Goal: Task Accomplishment & Management: Use online tool/utility

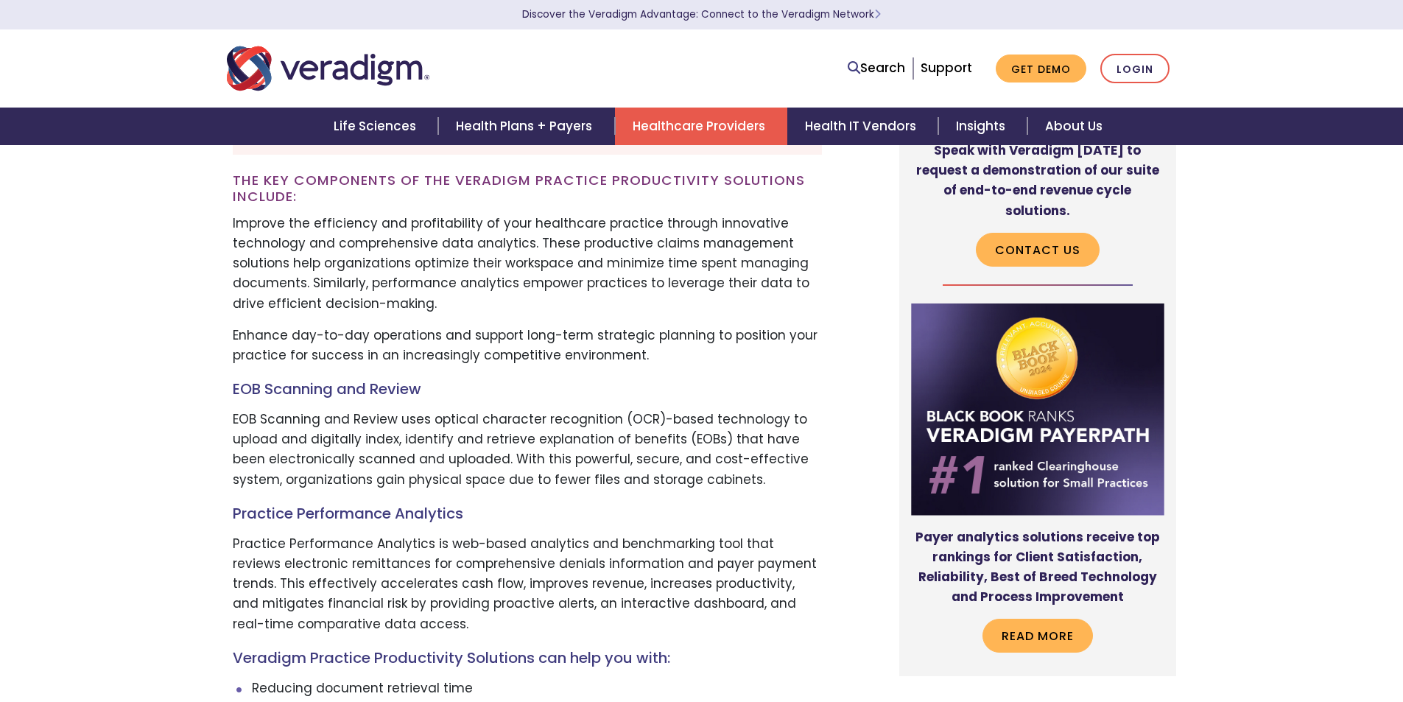
scroll to position [4491, 0]
drag, startPoint x: 236, startPoint y: 344, endPoint x: 375, endPoint y: 340, distance: 138.5
click at [362, 410] on p "EOB Scanning and Review uses optical character recognition (OCR)-based technolo…" at bounding box center [527, 450] width 589 height 80
click at [375, 410] on p "EOB Scanning and Review uses optical character recognition (OCR)-based technolo…" at bounding box center [527, 450] width 589 height 80
drag, startPoint x: 417, startPoint y: 339, endPoint x: 588, endPoint y: 338, distance: 171.6
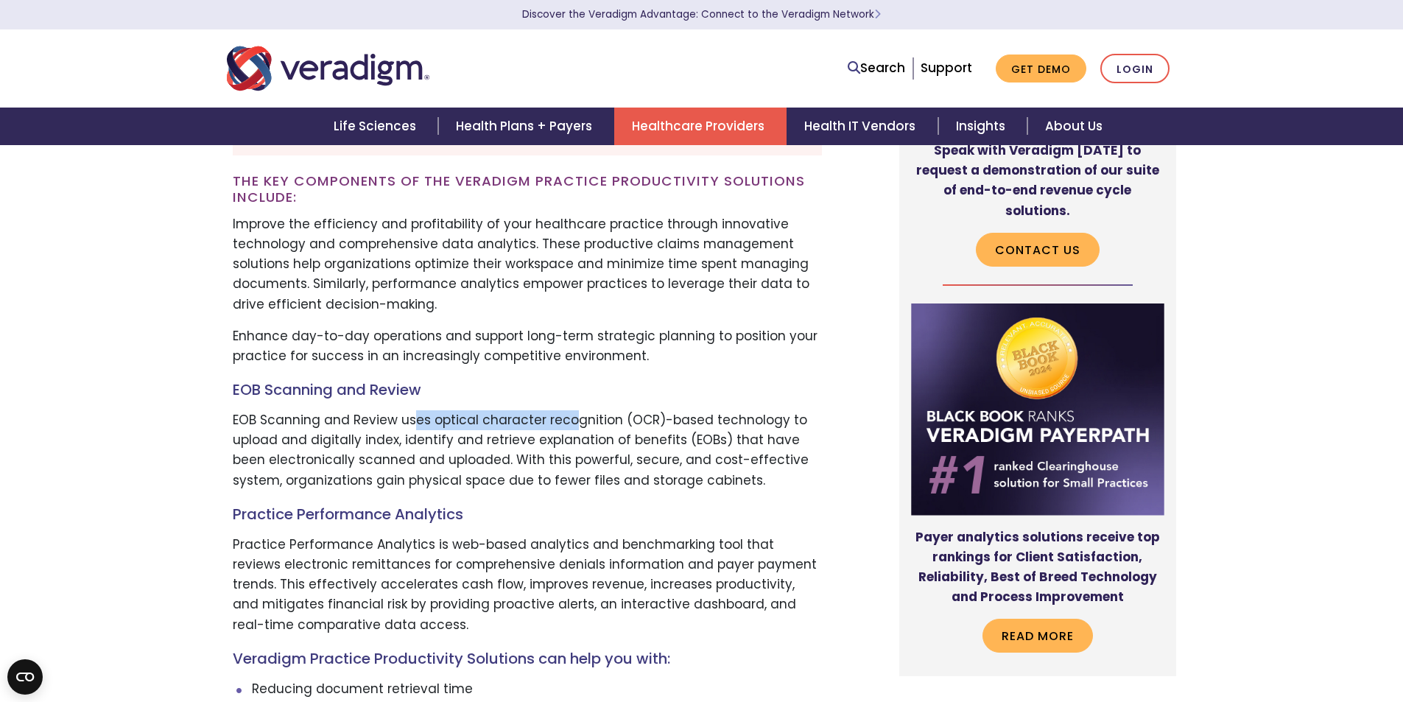
click at [588, 410] on p "EOB Scanning and Review uses optical character recognition (OCR)-based technolo…" at bounding box center [527, 450] width 589 height 80
drag, startPoint x: 490, startPoint y: 336, endPoint x: 628, endPoint y: 339, distance: 138.4
click at [595, 410] on p "EOB Scanning and Review uses optical character recognition (OCR)-based technolo…" at bounding box center [527, 450] width 589 height 80
click at [628, 410] on p "EOB Scanning and Review uses optical character recognition (OCR)-based technolo…" at bounding box center [527, 450] width 589 height 80
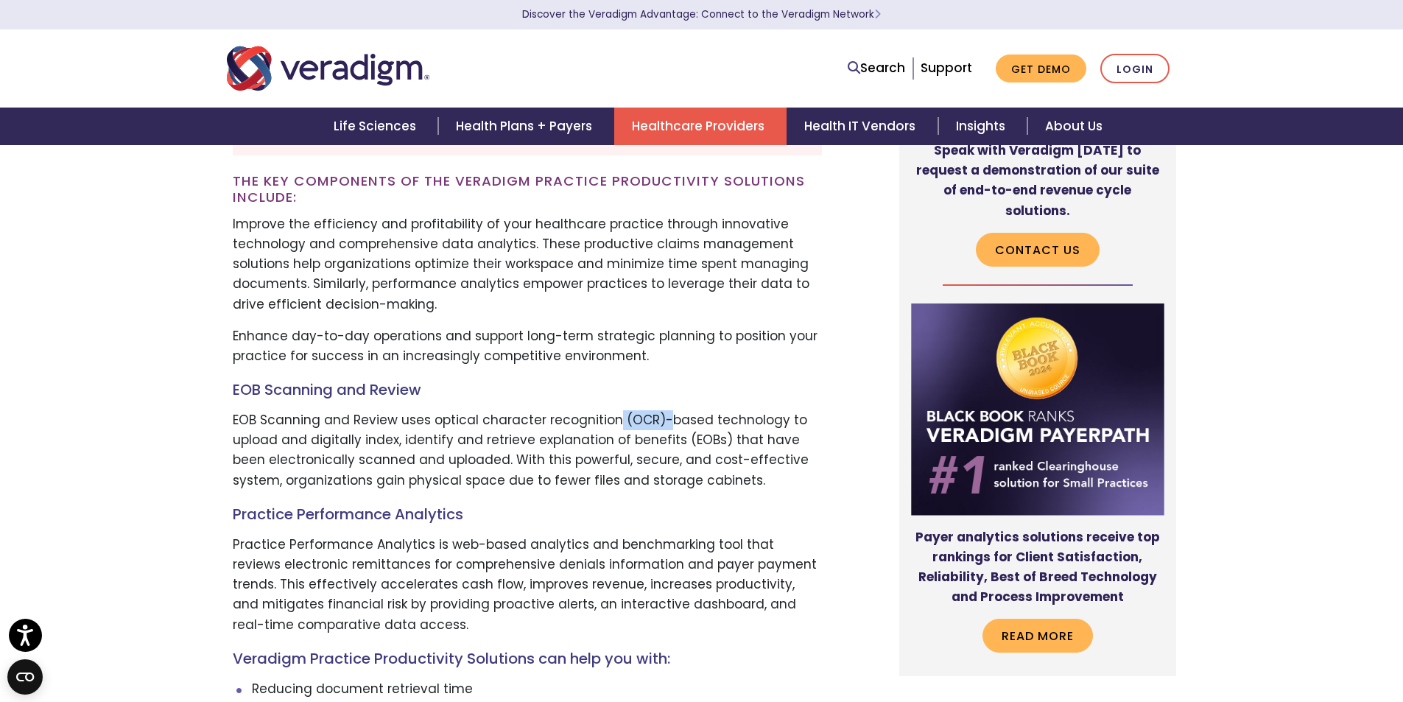
drag, startPoint x: 621, startPoint y: 339, endPoint x: 678, endPoint y: 339, distance: 56.7
click at [667, 410] on p "EOB Scanning and Review uses optical character recognition (OCR)-based technolo…" at bounding box center [527, 450] width 589 height 80
click at [678, 410] on p "EOB Scanning and Review uses optical character recognition (OCR)-based technolo…" at bounding box center [527, 450] width 589 height 80
drag, startPoint x: 756, startPoint y: 340, endPoint x: 795, endPoint y: 340, distance: 39.0
click at [795, 410] on p "EOB Scanning and Review uses optical character recognition (OCR)-based technolo…" at bounding box center [527, 450] width 589 height 80
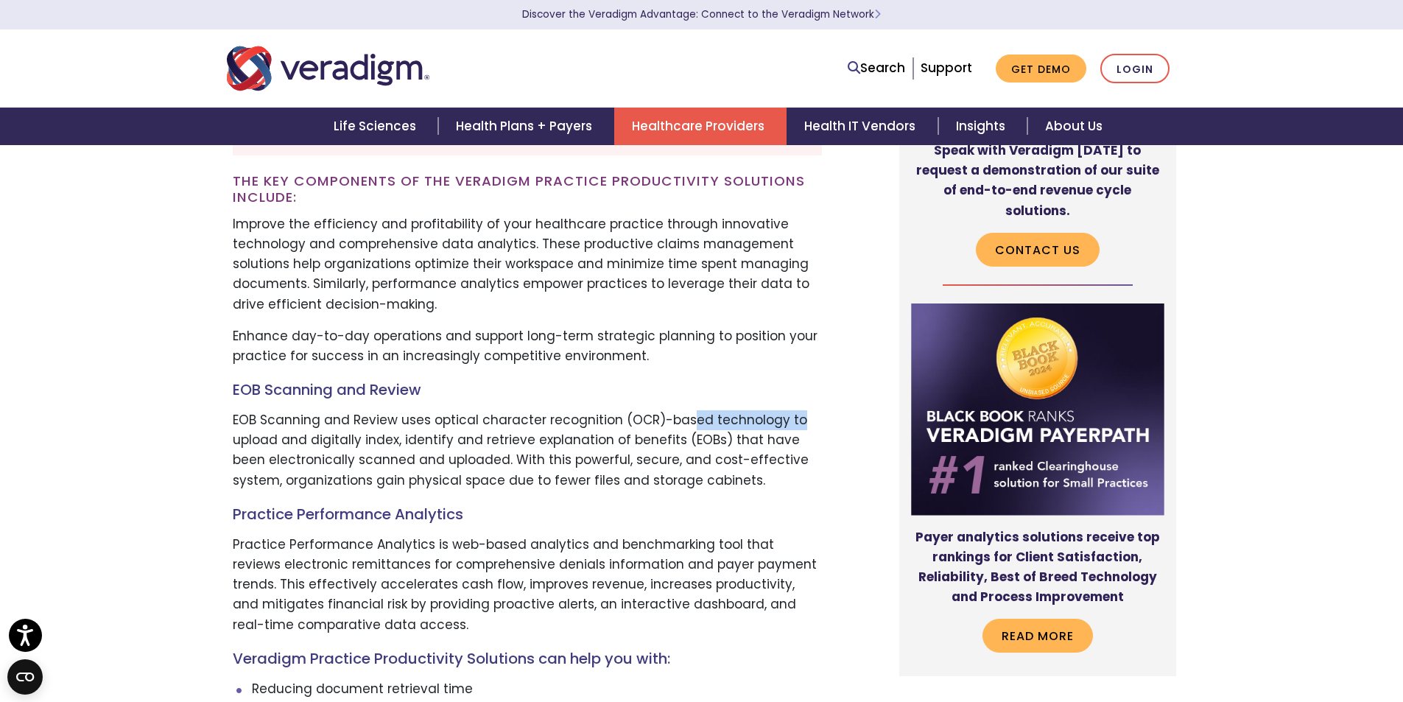
click at [796, 410] on p "EOB Scanning and Review uses optical character recognition (OCR)-based technolo…" at bounding box center [527, 450] width 589 height 80
drag, startPoint x: 239, startPoint y: 361, endPoint x: 364, endPoint y: 359, distance: 125.2
click at [360, 410] on p "EOB Scanning and Review uses optical character recognition (OCR)-based technolo…" at bounding box center [527, 450] width 589 height 80
click at [364, 410] on p "EOB Scanning and Review uses optical character recognition (OCR)-based technolo…" at bounding box center [527, 450] width 589 height 80
drag, startPoint x: 357, startPoint y: 359, endPoint x: 480, endPoint y: 364, distance: 123.1
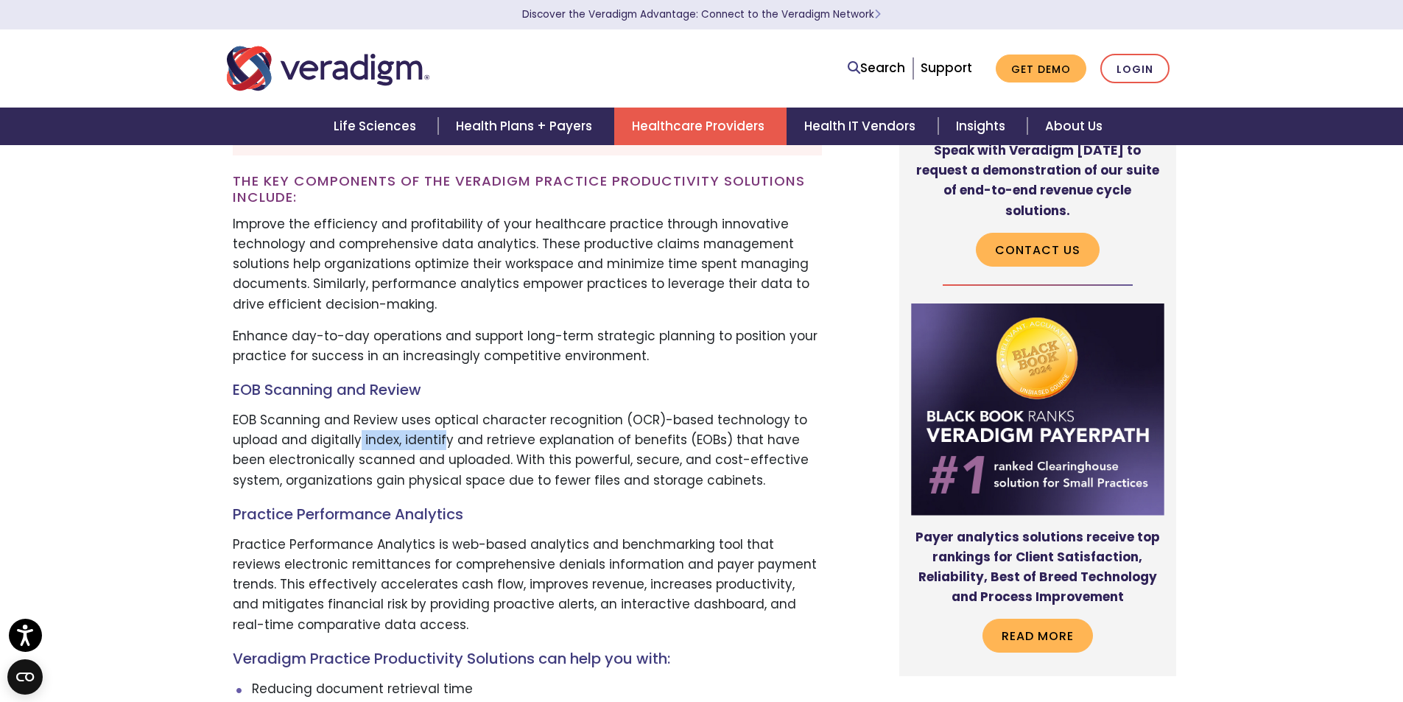
click at [474, 410] on p "EOB Scanning and Review uses optical character recognition (OCR)-based technolo…" at bounding box center [527, 450] width 589 height 80
click at [480, 410] on p "EOB Scanning and Review uses optical character recognition (OCR)-based technolo…" at bounding box center [527, 450] width 589 height 80
drag, startPoint x: 525, startPoint y: 361, endPoint x: 757, endPoint y: 362, distance: 231.9
click at [750, 410] on p "EOB Scanning and Review uses optical character recognition (OCR)-based technolo…" at bounding box center [527, 450] width 589 height 80
click at [757, 410] on p "EOB Scanning and Review uses optical character recognition (OCR)-based technolo…" at bounding box center [527, 450] width 589 height 80
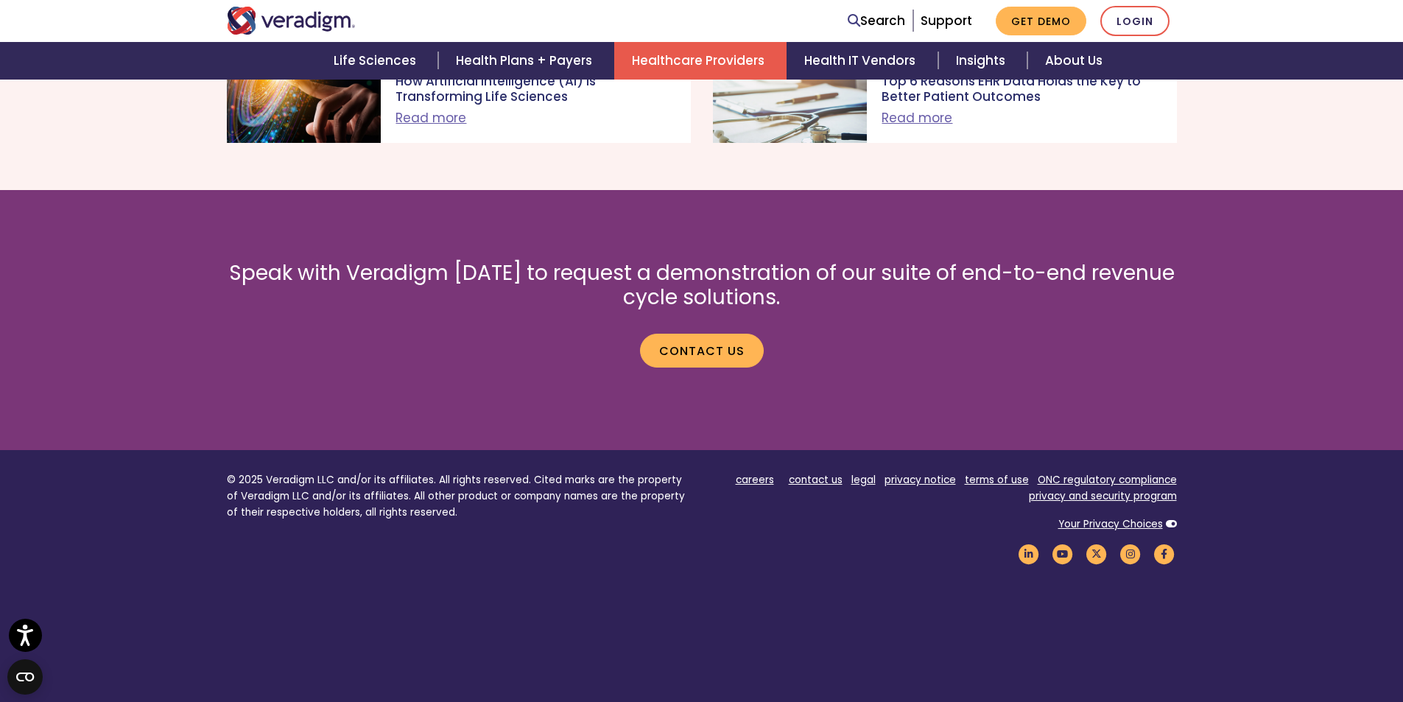
scroll to position [5743, 0]
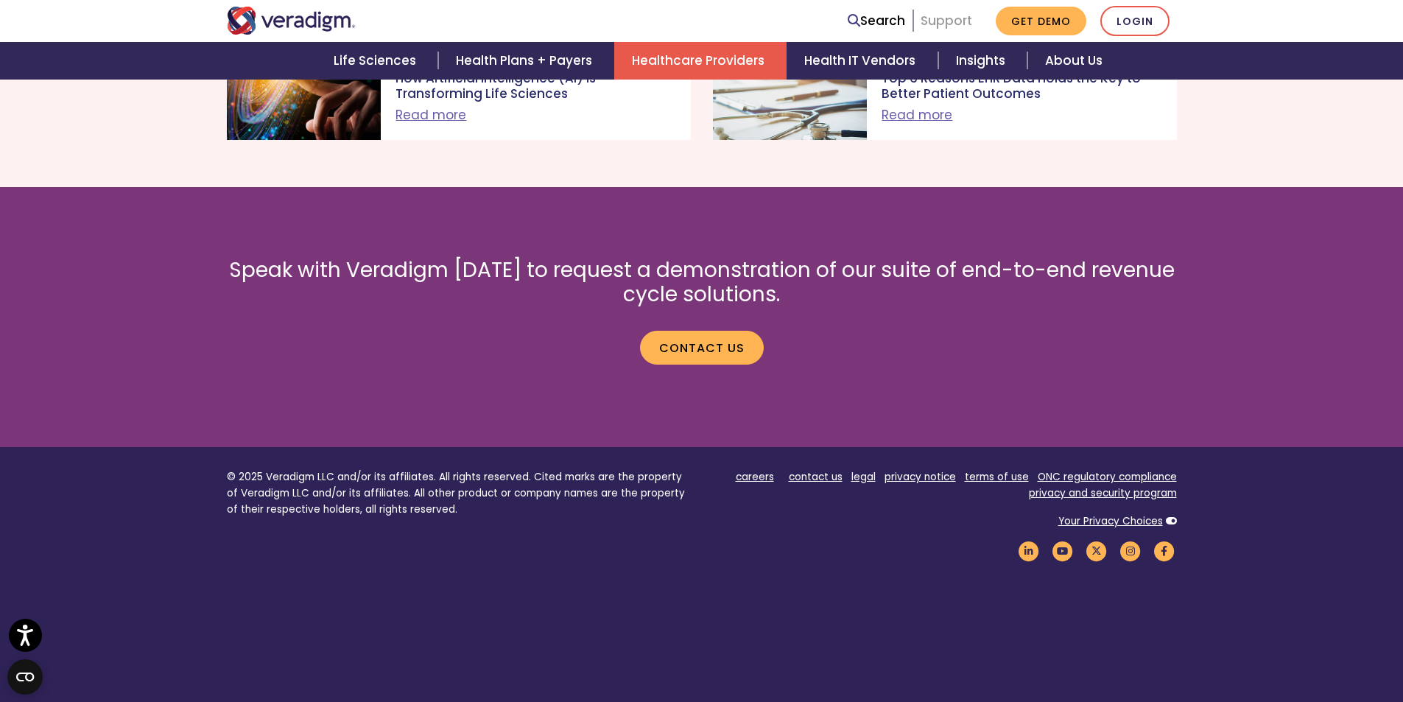
click at [963, 19] on link "Support" at bounding box center [946, 21] width 52 height 18
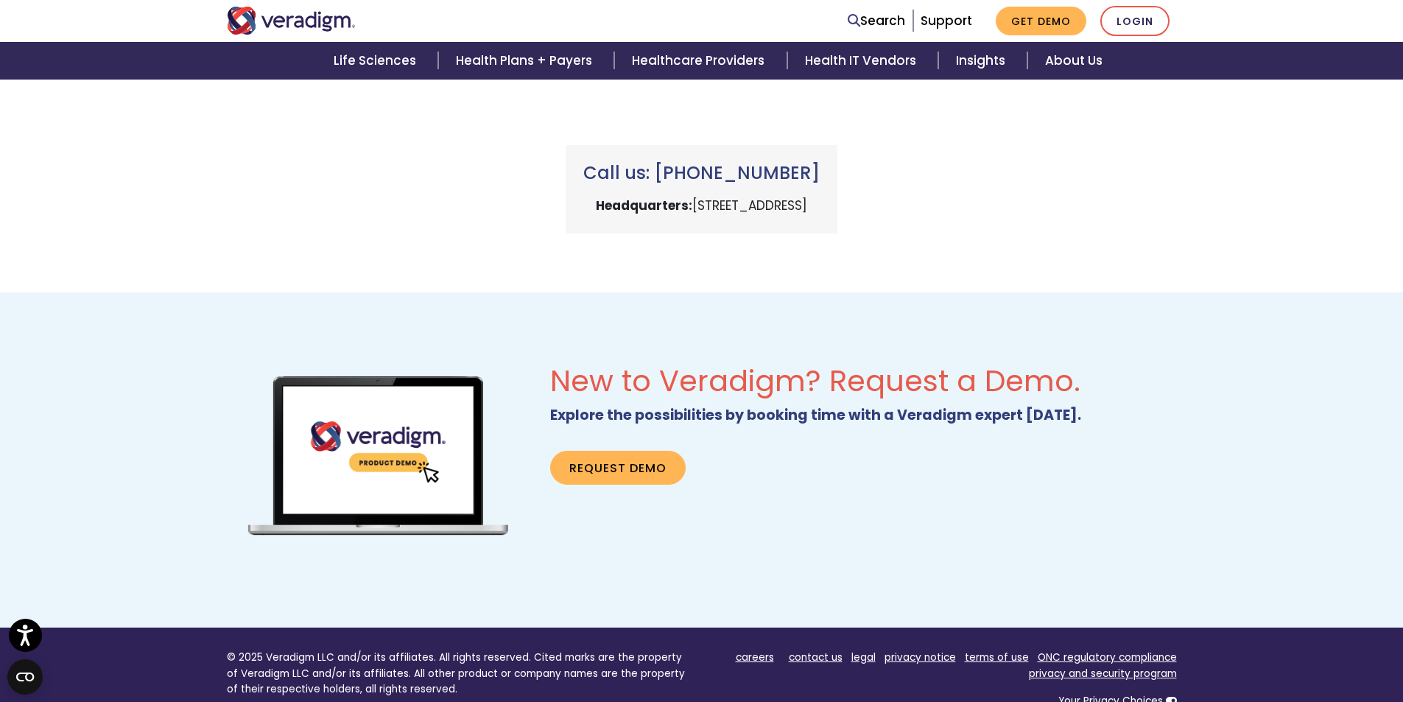
scroll to position [663, 0]
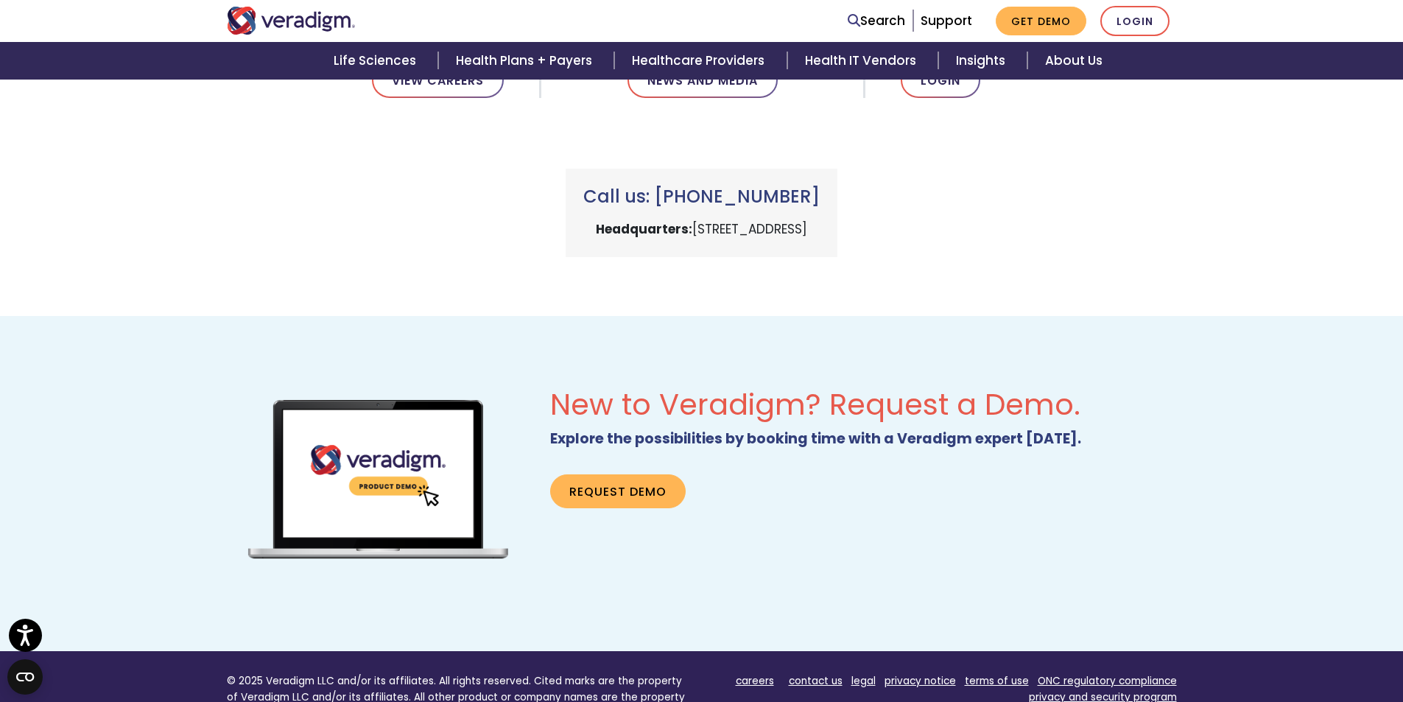
drag, startPoint x: 680, startPoint y: 186, endPoint x: 818, endPoint y: 197, distance: 138.1
click at [818, 197] on h3 "Call us: [PHONE_NUMBER]" at bounding box center [701, 196] width 236 height 21
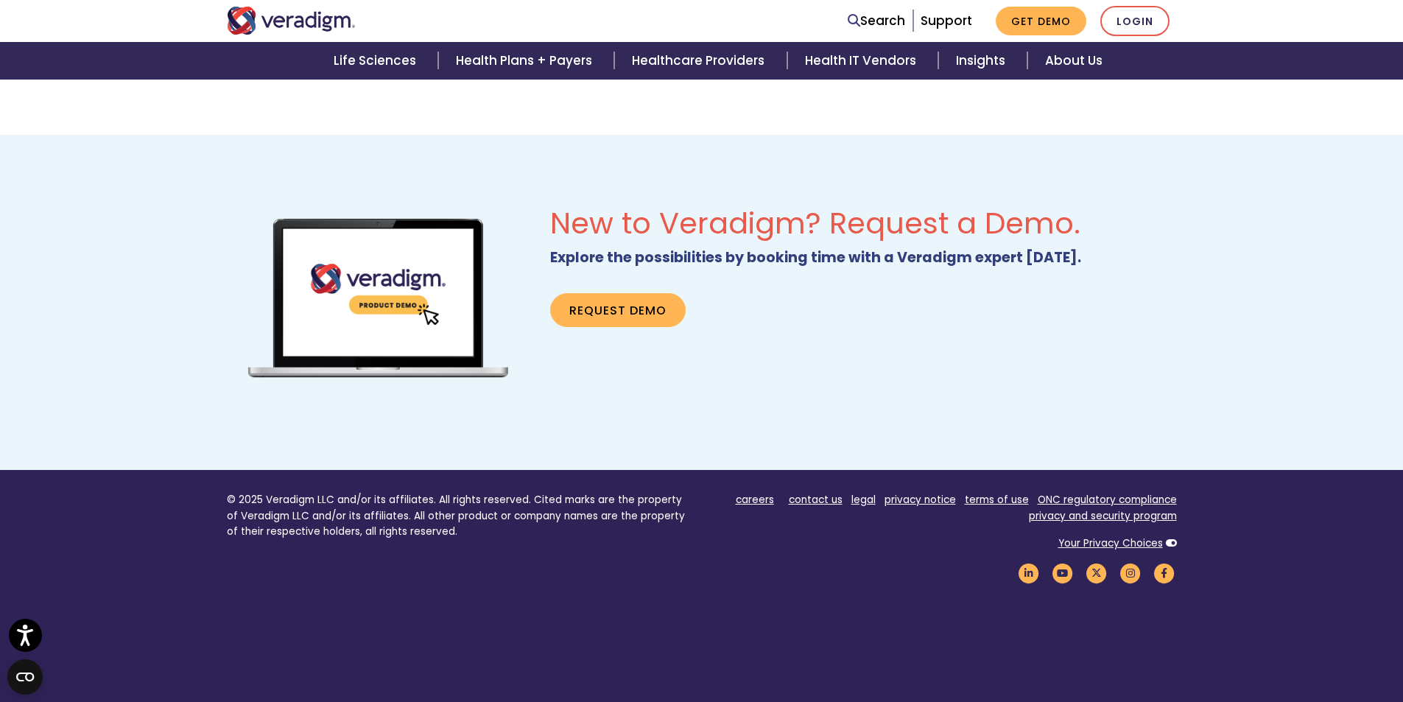
scroll to position [780, 0]
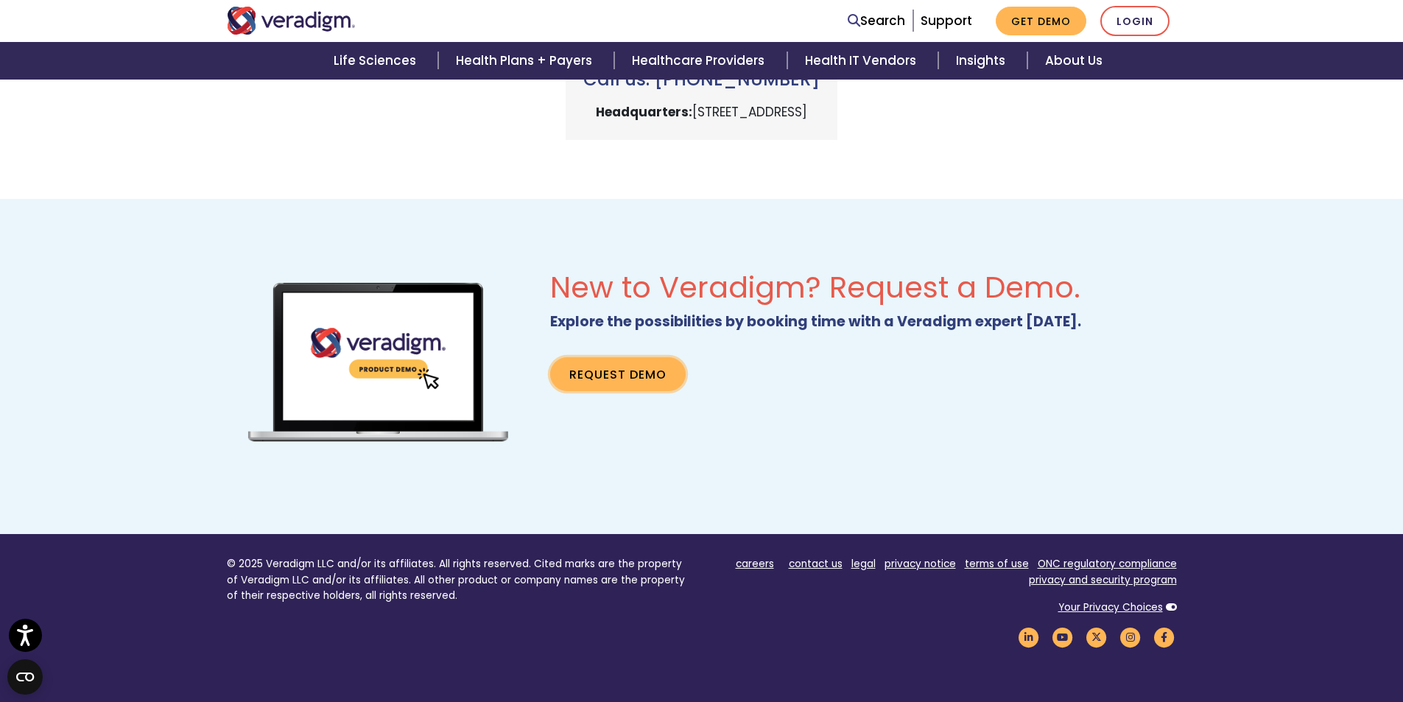
click at [605, 387] on link "Request Demo" at bounding box center [617, 374] width 135 height 34
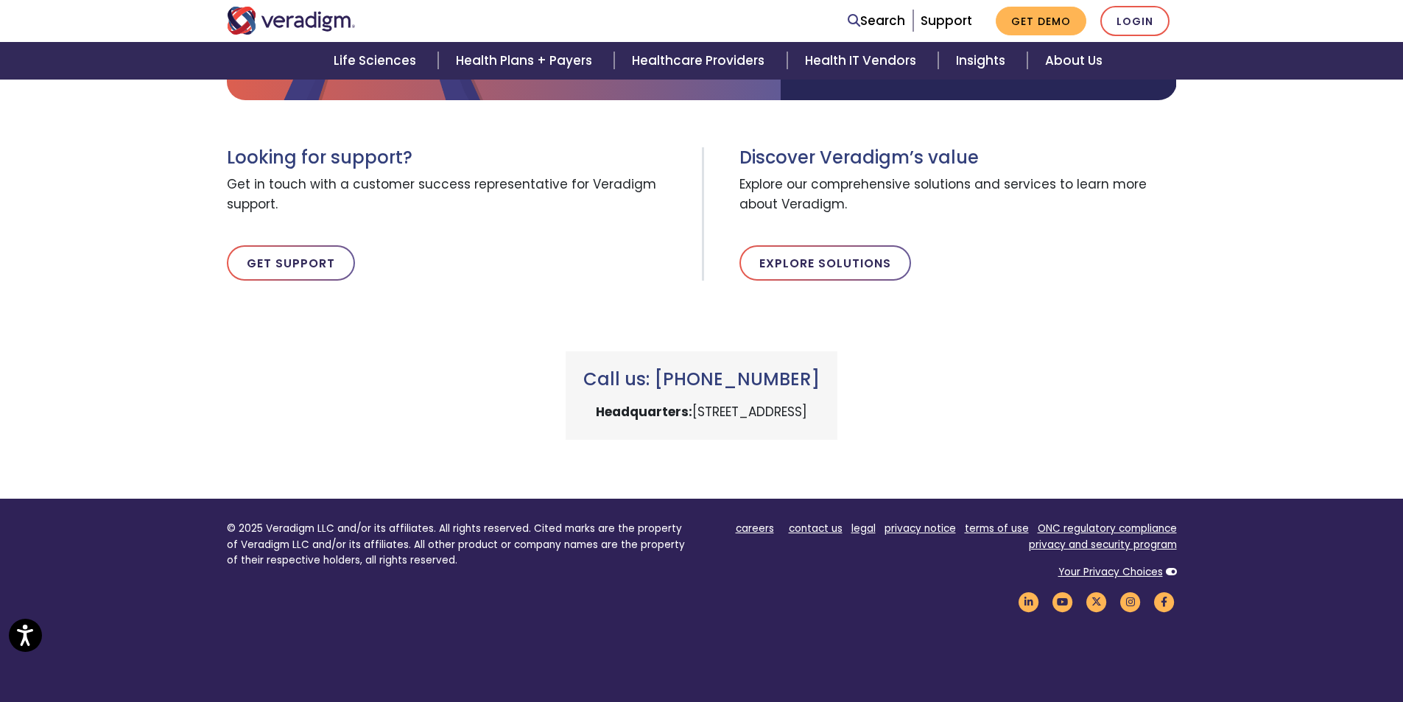
scroll to position [572, 0]
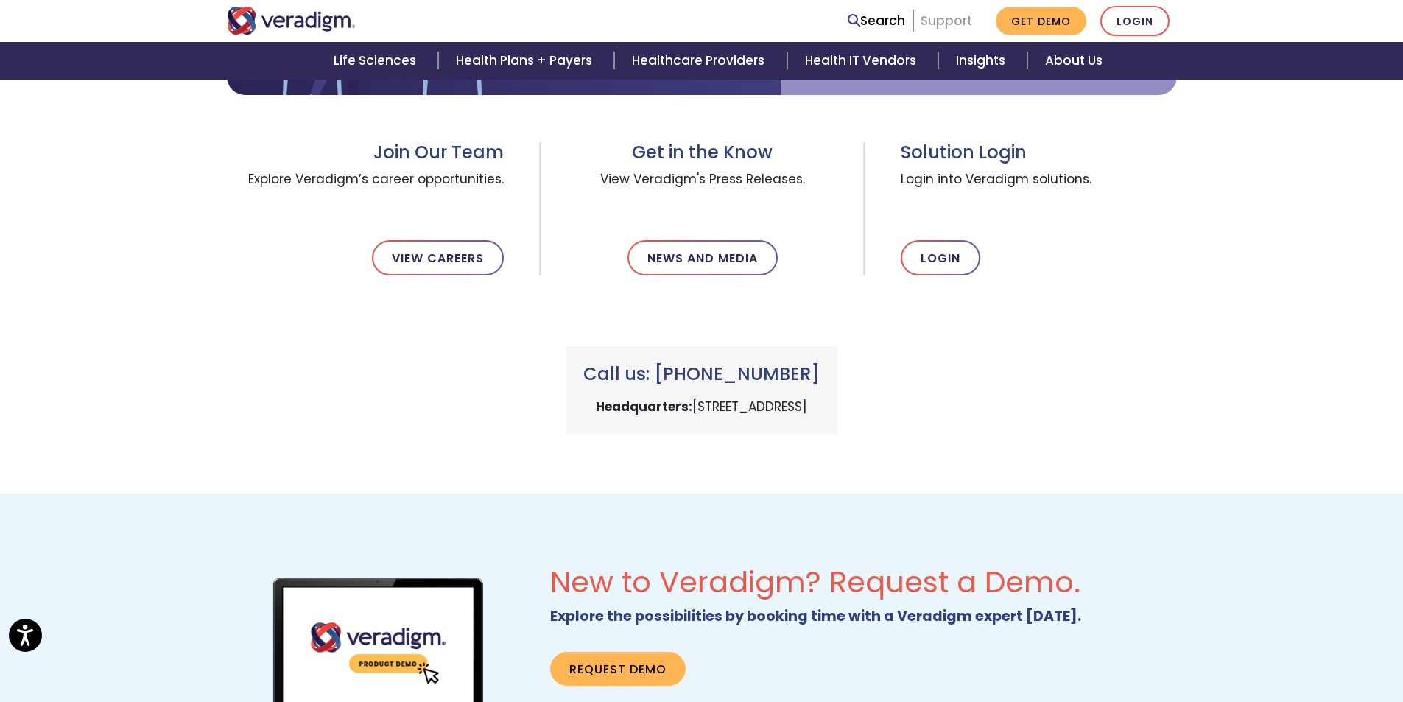
click at [945, 19] on link "Support" at bounding box center [946, 21] width 52 height 18
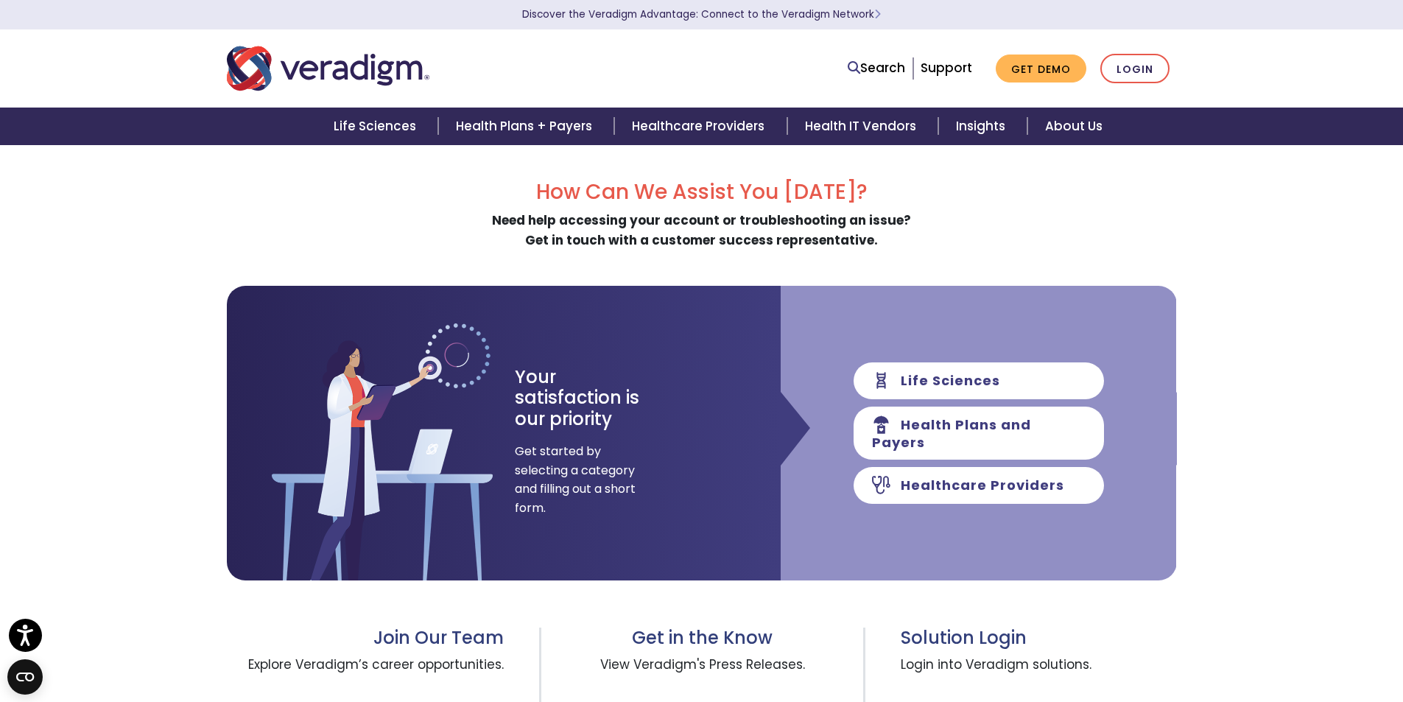
click at [923, 242] on div "How Can We Assist You [DATE]? Need help accessing your account or troubleshooti…" at bounding box center [702, 215] width 950 height 71
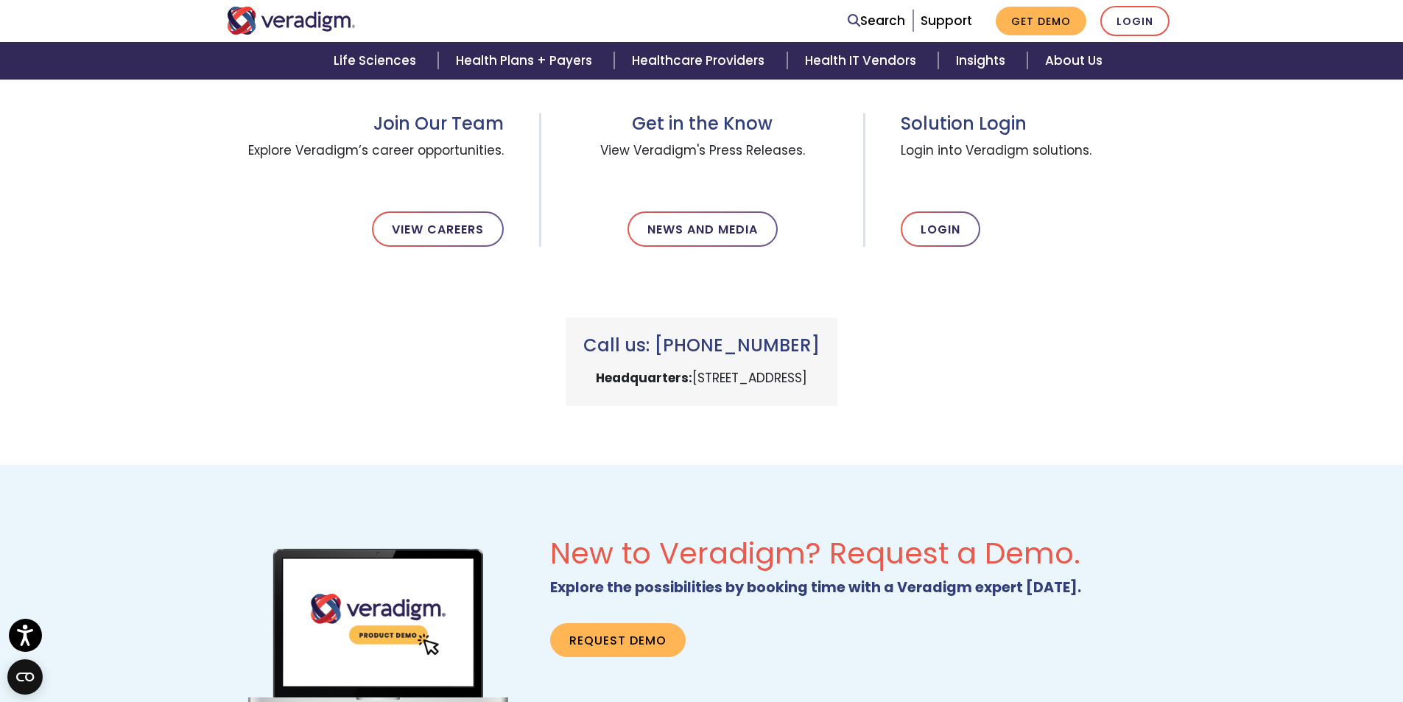
scroll to position [442, 0]
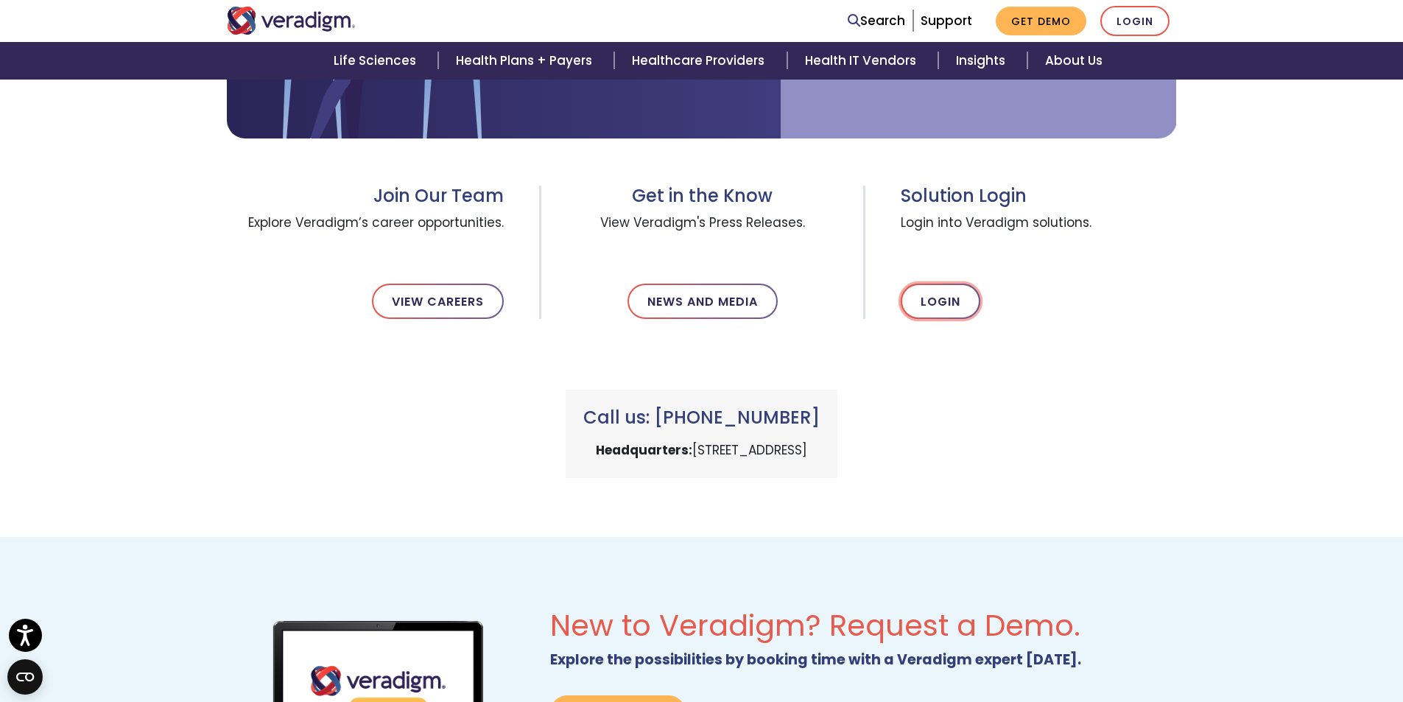
click at [937, 303] on link "Login" at bounding box center [941, 300] width 80 height 35
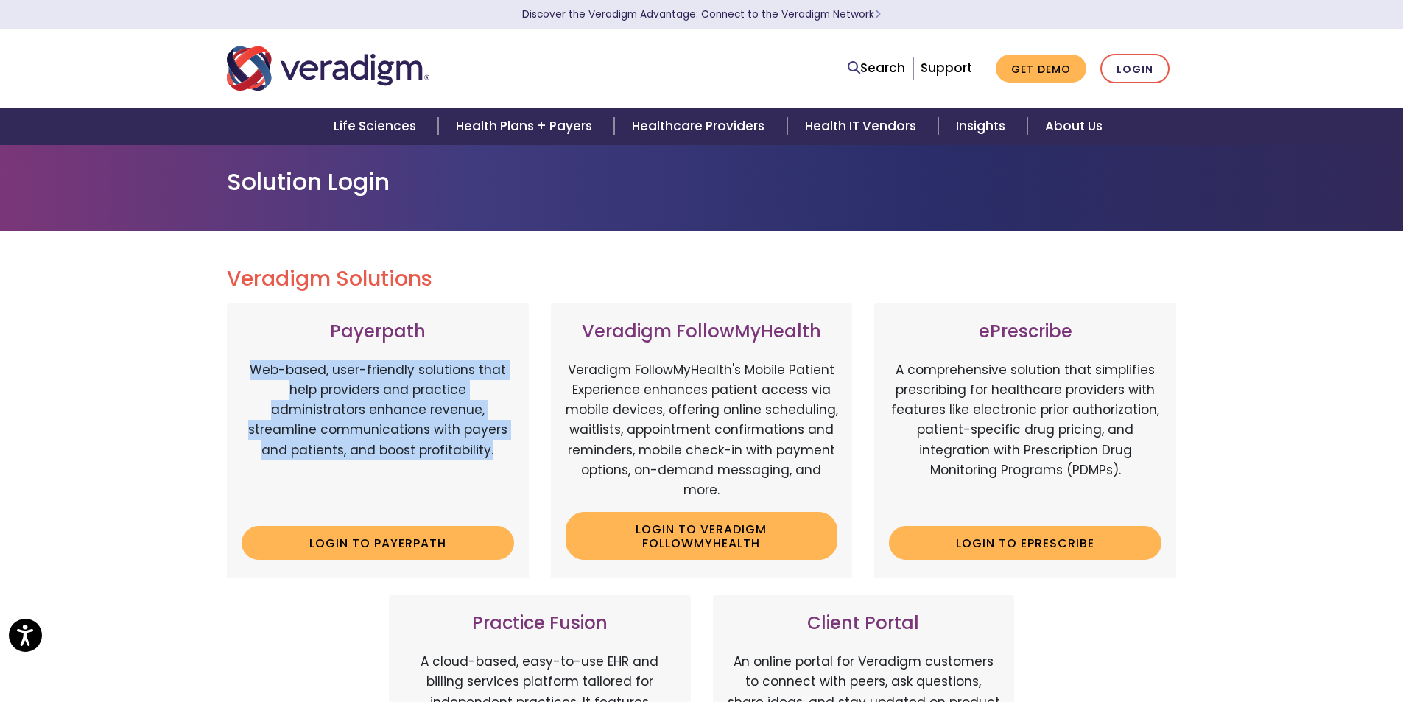
drag, startPoint x: 249, startPoint y: 371, endPoint x: 448, endPoint y: 457, distance: 217.3
click at [448, 457] on p "Web-based, user-friendly solutions that help providers and practice administrat…" at bounding box center [378, 437] width 272 height 155
click at [452, 458] on p "Web-based, user-friendly solutions that help providers and practice administrat…" at bounding box center [378, 437] width 272 height 155
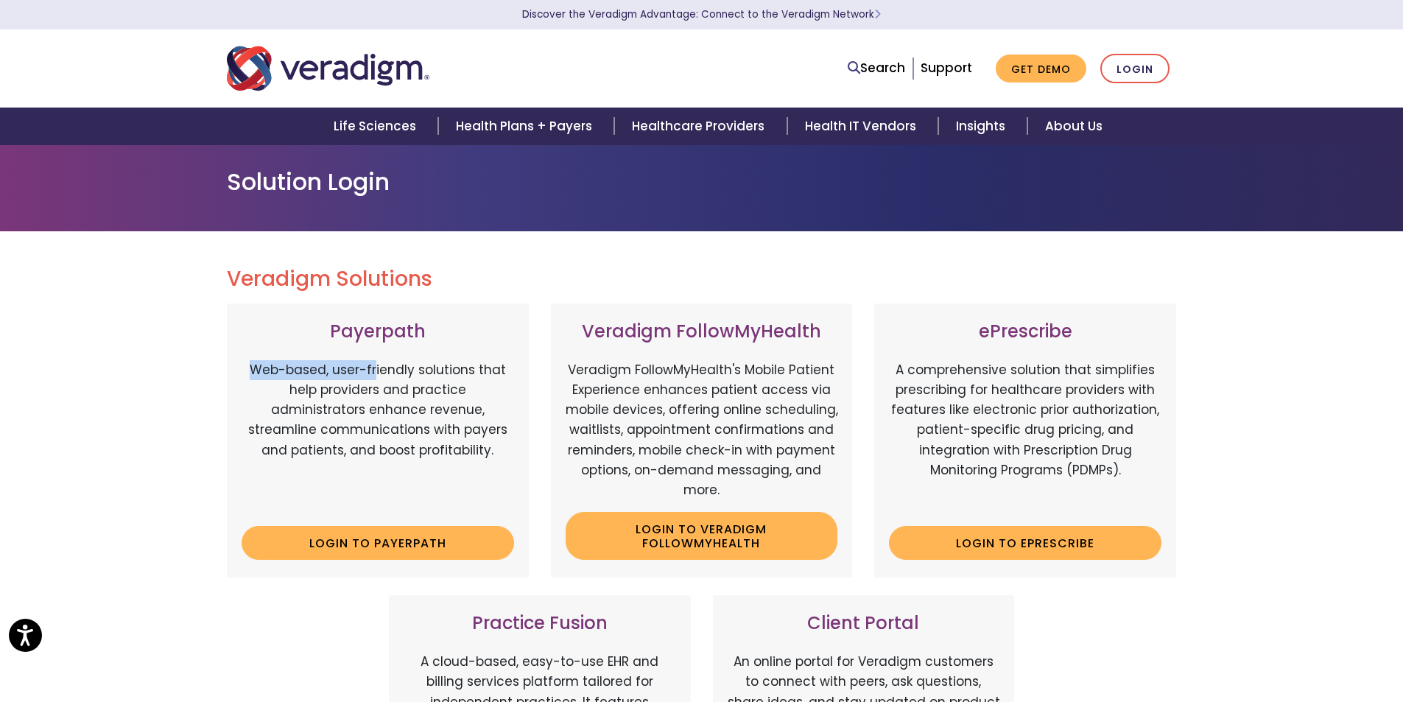
drag, startPoint x: 257, startPoint y: 369, endPoint x: 388, endPoint y: 373, distance: 131.1
click at [382, 373] on p "Web-based, user-friendly solutions that help providers and practice administrat…" at bounding box center [378, 437] width 272 height 155
click at [389, 373] on p "Web-based, user-friendly solutions that help providers and practice administrat…" at bounding box center [378, 437] width 272 height 155
drag, startPoint x: 437, startPoint y: 377, endPoint x: 463, endPoint y: 377, distance: 25.8
click at [459, 377] on p "Web-based, user-friendly solutions that help providers and practice administrat…" at bounding box center [378, 437] width 272 height 155
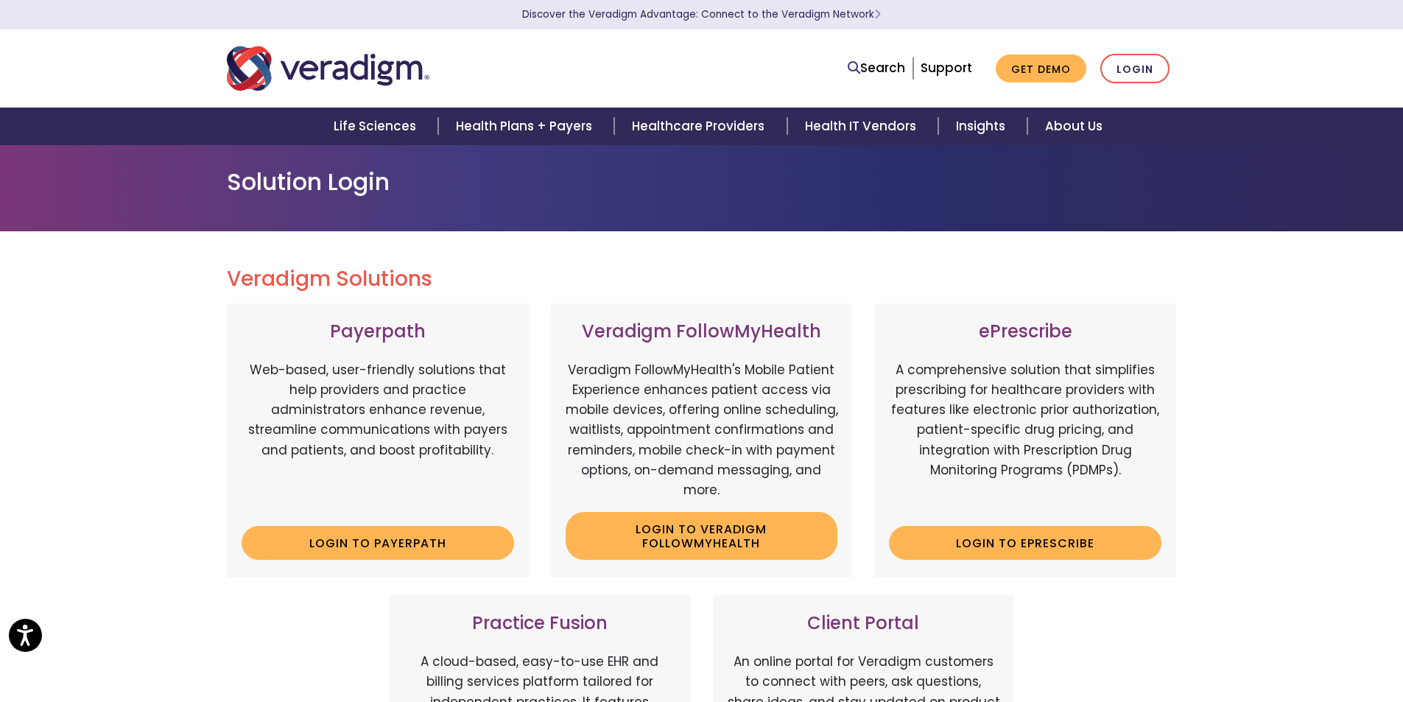
click at [495, 376] on p "Web-based, user-friendly solutions that help providers and practice administrat…" at bounding box center [378, 437] width 272 height 155
drag, startPoint x: 261, startPoint y: 392, endPoint x: 424, endPoint y: 398, distance: 163.6
click at [421, 398] on div "Payerpath Web-based, user-friendly solutions that help providers and practice a…" at bounding box center [378, 440] width 302 height 274
click at [429, 398] on p "Web-based, user-friendly solutions that help providers and practice administrat…" at bounding box center [378, 437] width 272 height 155
drag, startPoint x: 401, startPoint y: 394, endPoint x: 471, endPoint y: 392, distance: 70.0
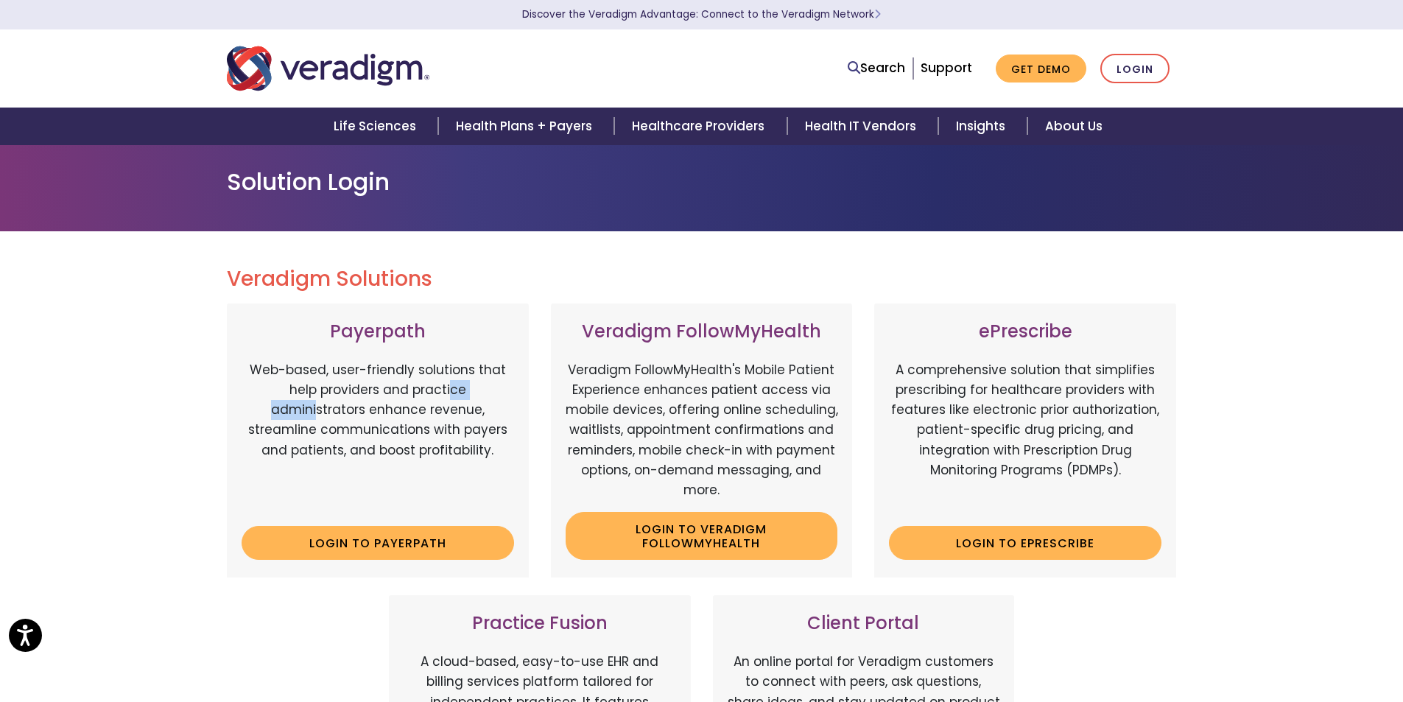
click at [466, 393] on p "Web-based, user-friendly solutions that help providers and practice administrat…" at bounding box center [378, 437] width 272 height 155
click at [493, 391] on p "Web-based, user-friendly solutions that help providers and practice administrat…" at bounding box center [378, 437] width 272 height 155
drag, startPoint x: 295, startPoint y: 405, endPoint x: 435, endPoint y: 412, distance: 140.1
click at [426, 412] on p "Web-based, user-friendly solutions that help providers and practice administrat…" at bounding box center [378, 437] width 272 height 155
click at [440, 413] on p "Web-based, user-friendly solutions that help providers and practice administrat…" at bounding box center [378, 437] width 272 height 155
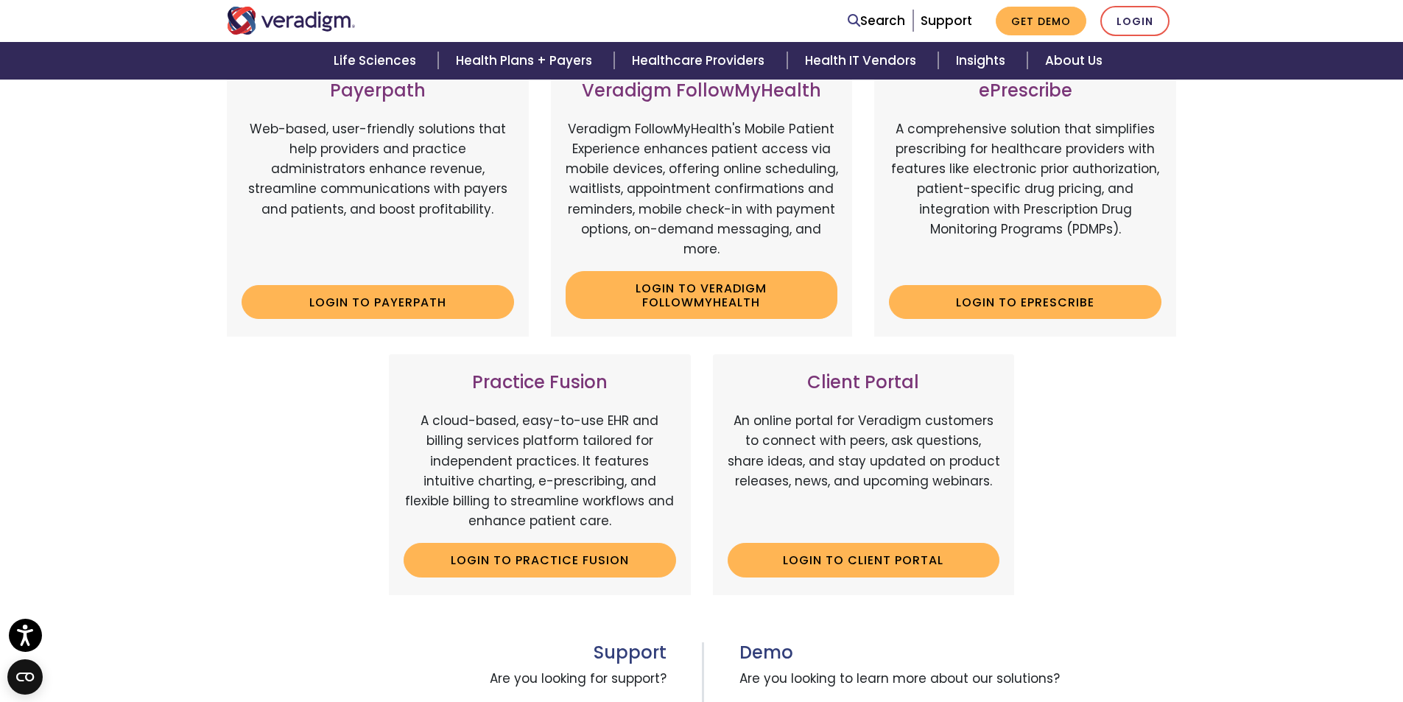
scroll to position [221, 0]
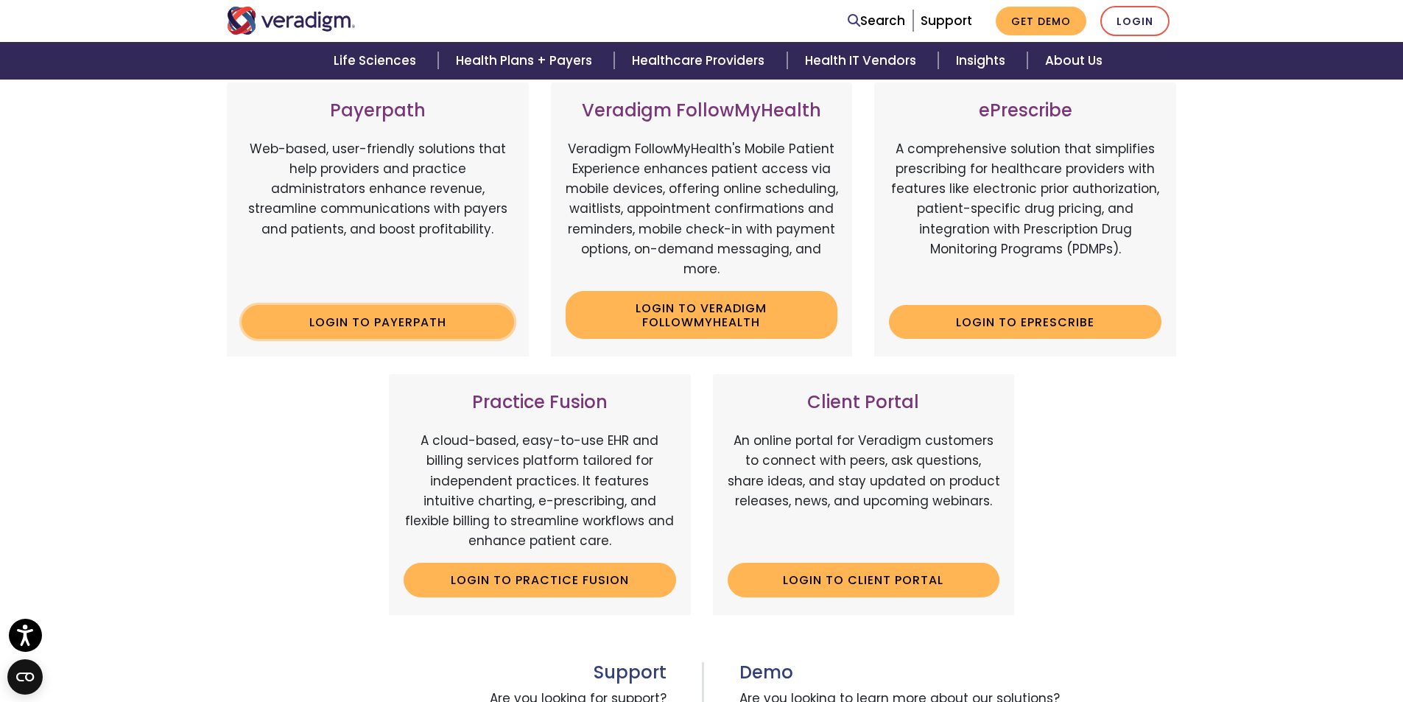
click at [359, 308] on link "Login to Payerpath" at bounding box center [378, 322] width 272 height 34
